Goal: Task Accomplishment & Management: Manage account settings

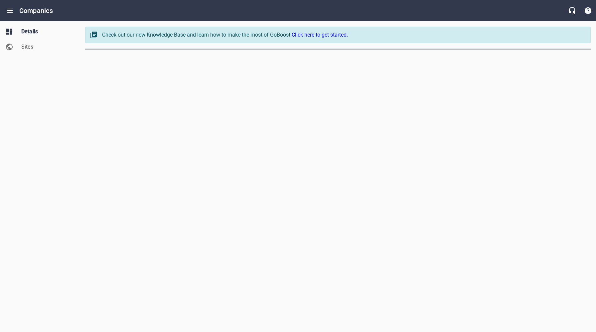
select select "[US_STATE]"
select select "49"
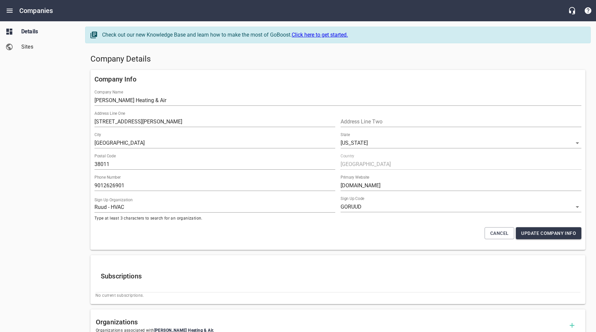
click at [179, 207] on input "Ruud - HVAC" at bounding box center [214, 207] width 241 height 11
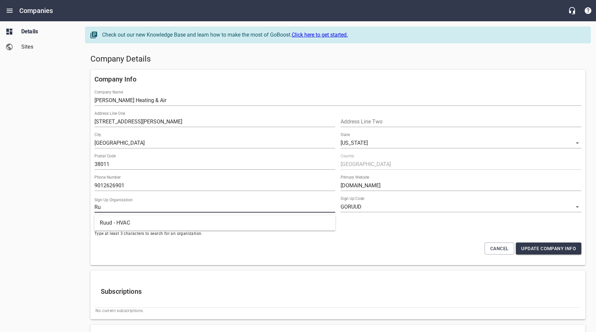
type input "R"
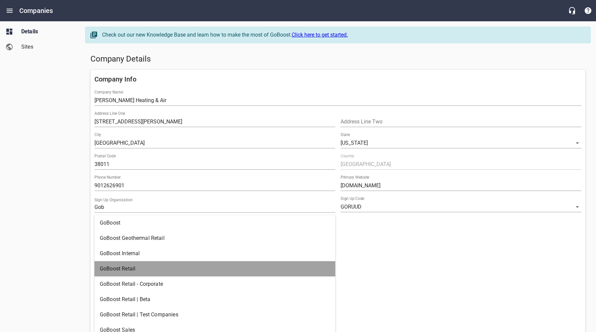
click at [126, 267] on span "GoBoost Retail" at bounding box center [212, 269] width 225 height 8
type input "GoBoost Retail"
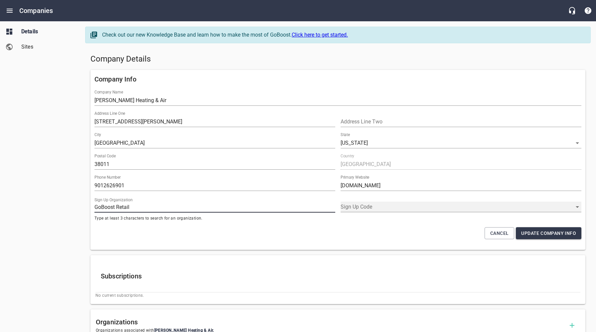
click at [369, 206] on select "GOBOOST_RETAIL" at bounding box center [461, 207] width 241 height 11
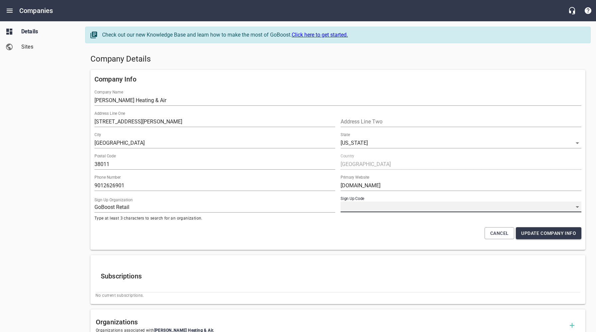
select select "4419"
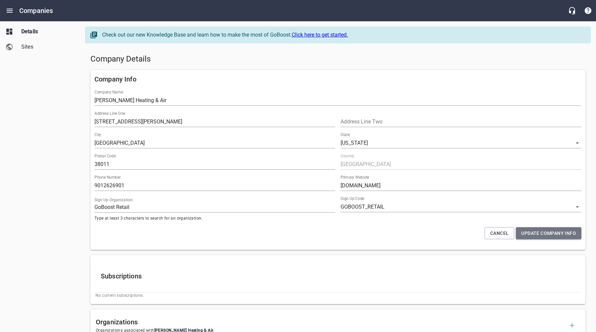
click at [550, 234] on span "Update Company Info" at bounding box center [548, 233] width 55 height 8
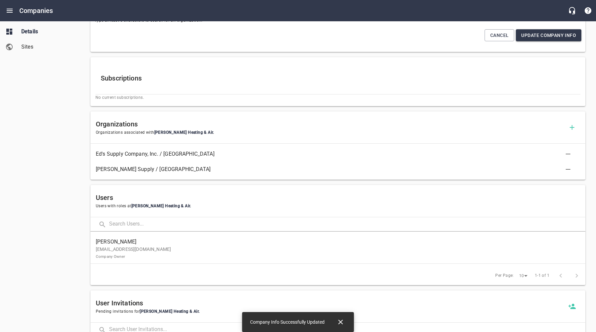
scroll to position [203, 0]
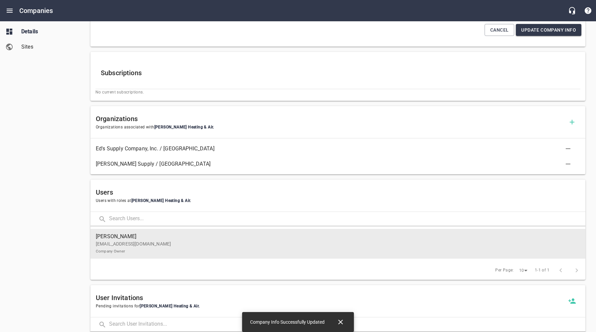
click at [141, 244] on p "[EMAIL_ADDRESS][DOMAIN_NAME] Company Owner" at bounding box center [335, 247] width 479 height 14
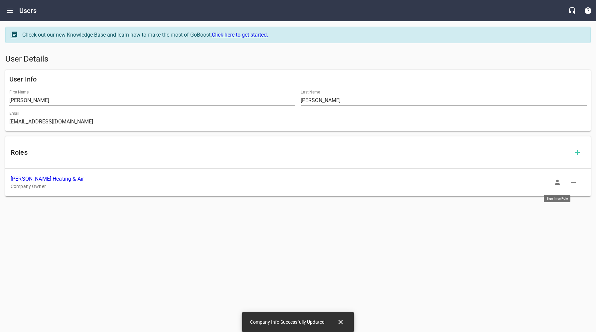
click at [556, 183] on icon "button" at bounding box center [558, 182] width 8 height 8
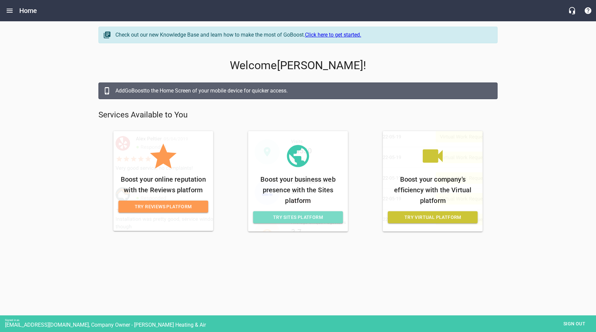
click at [274, 215] on span "Try Sites Platform" at bounding box center [297, 217] width 79 height 8
